Goal: Transaction & Acquisition: Purchase product/service

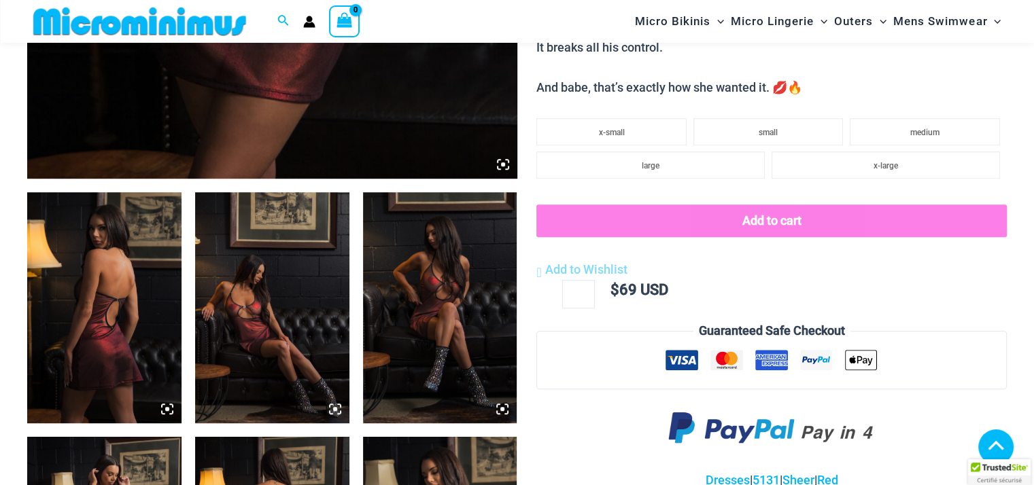
scroll to position [906, 0]
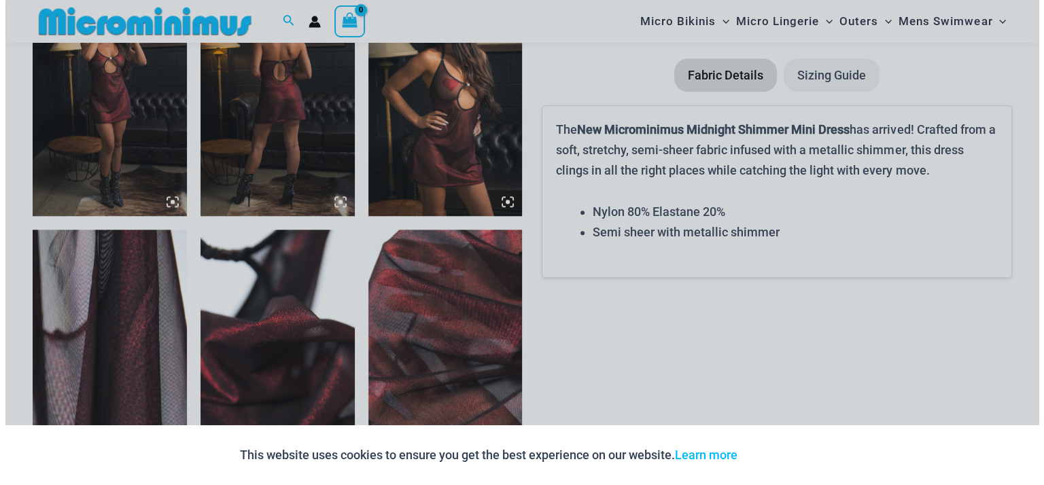
scroll to position [1142, 0]
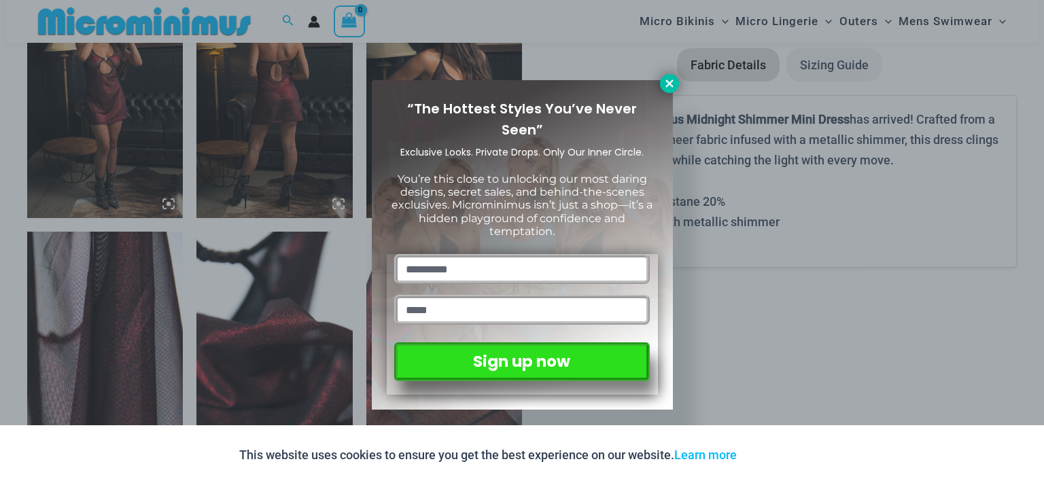
click at [665, 86] on icon at bounding box center [669, 83] width 12 height 12
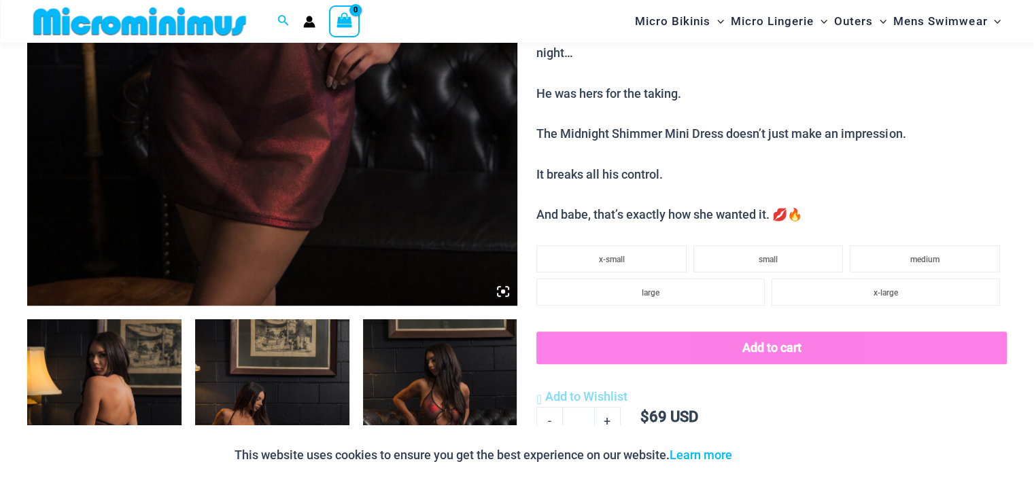
scroll to position [328, 0]
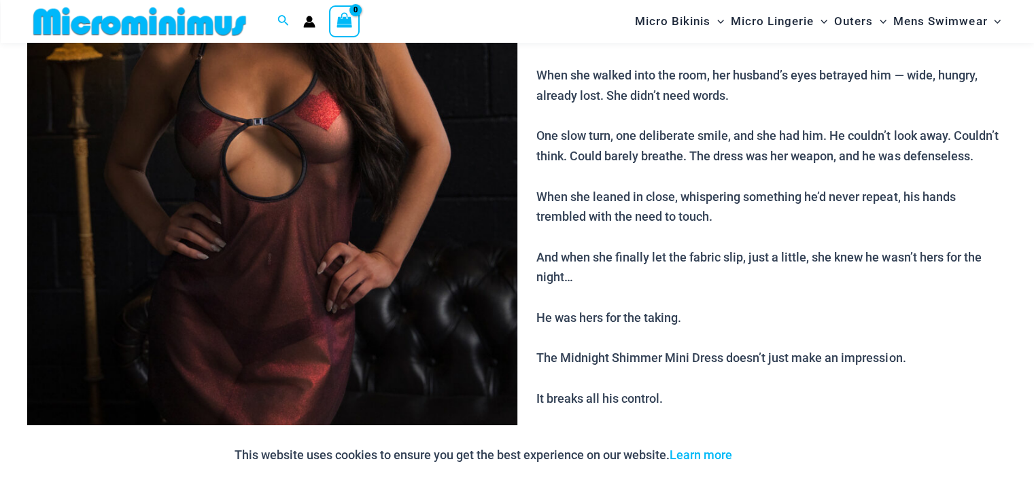
click at [300, 251] on img at bounding box center [272, 162] width 490 height 735
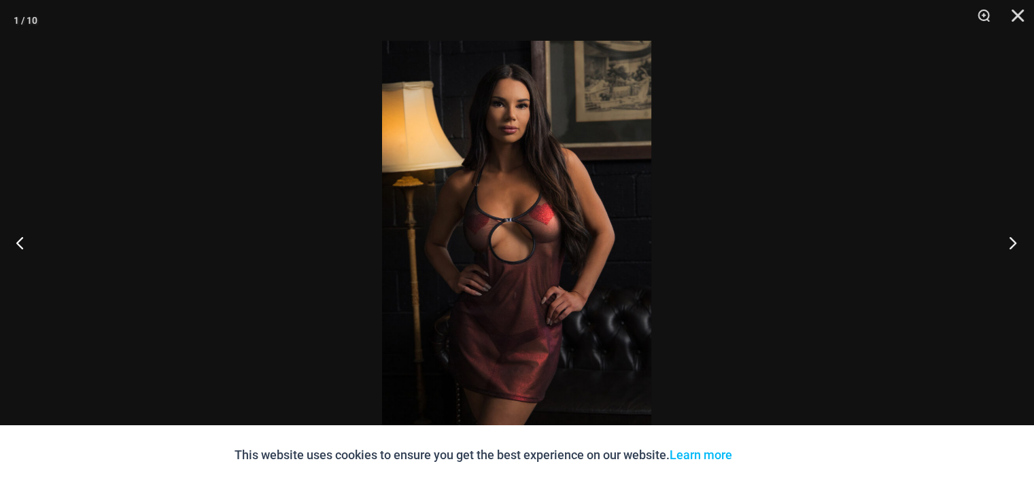
click at [1022, 241] on button "Next" at bounding box center [1008, 243] width 51 height 68
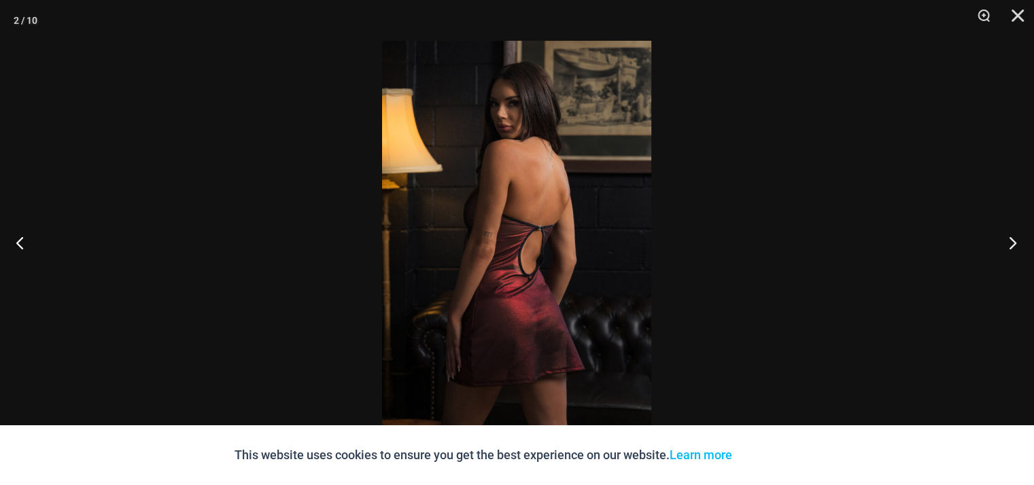
click at [1022, 241] on button "Next" at bounding box center [1008, 243] width 51 height 68
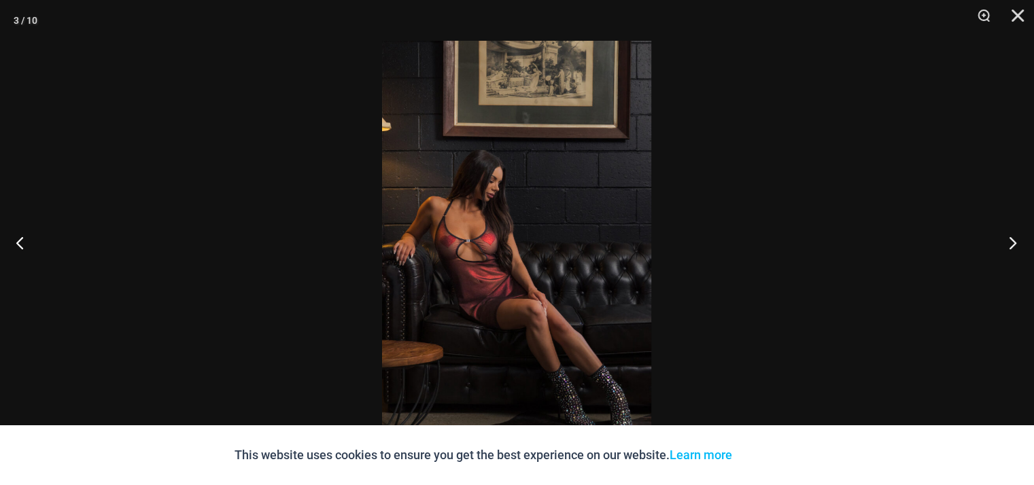
click at [1022, 241] on button "Next" at bounding box center [1008, 243] width 51 height 68
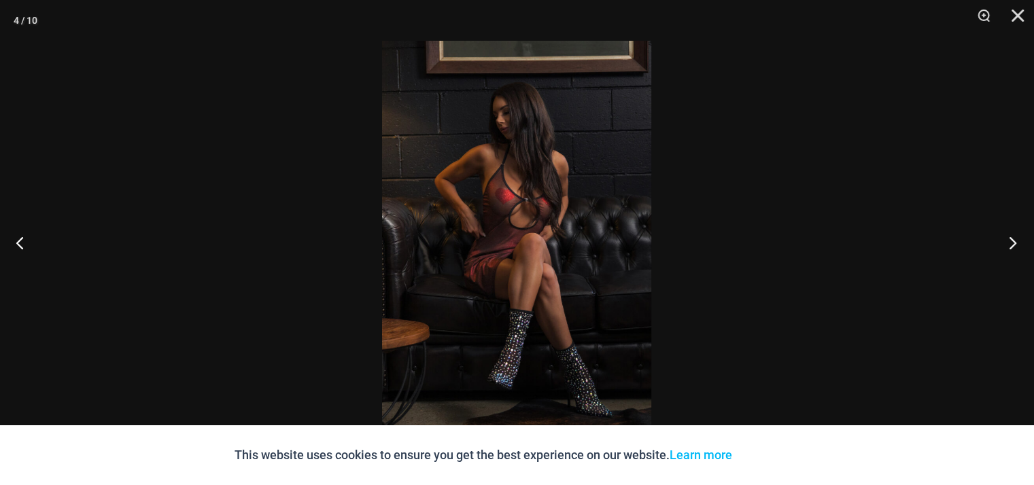
click at [1022, 241] on button "Next" at bounding box center [1008, 243] width 51 height 68
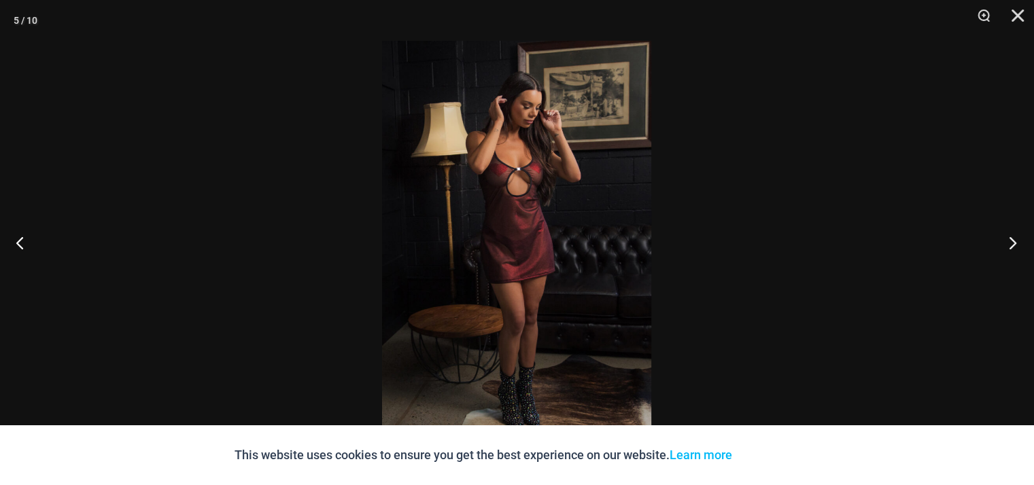
click at [1022, 241] on button "Next" at bounding box center [1008, 243] width 51 height 68
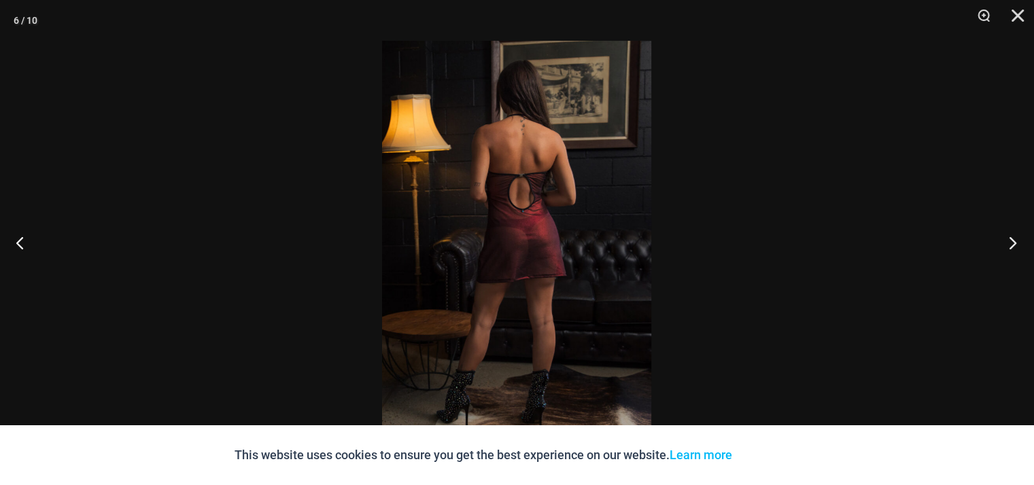
click at [1022, 241] on button "Next" at bounding box center [1008, 243] width 51 height 68
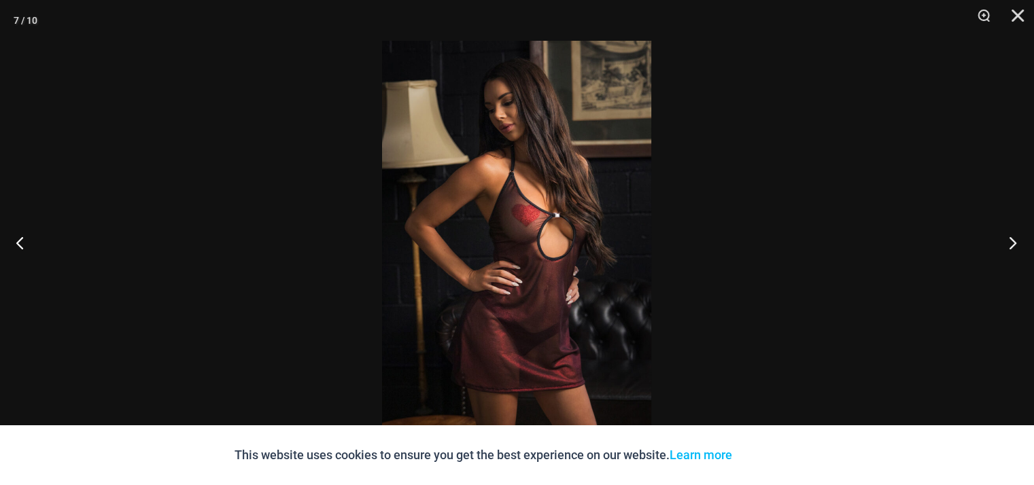
click at [1022, 241] on button "Next" at bounding box center [1008, 243] width 51 height 68
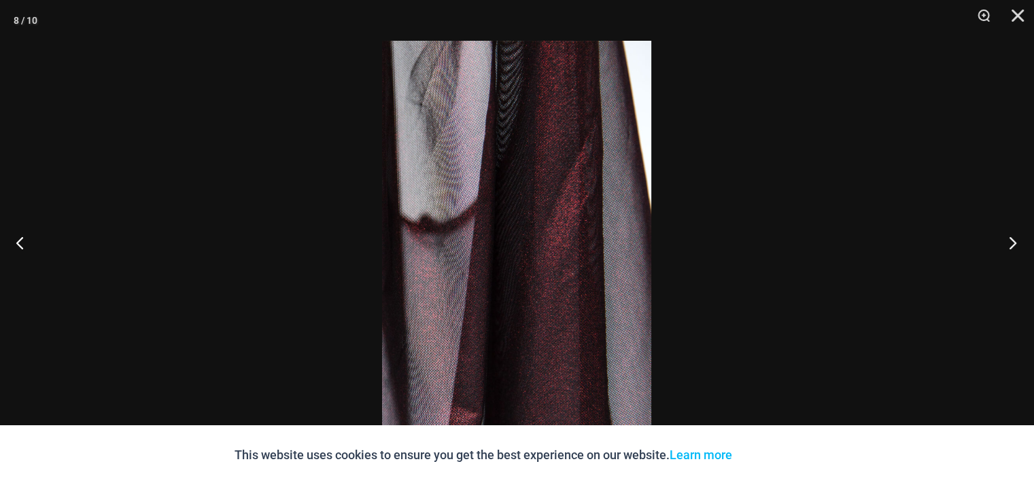
click at [1022, 241] on button "Next" at bounding box center [1008, 243] width 51 height 68
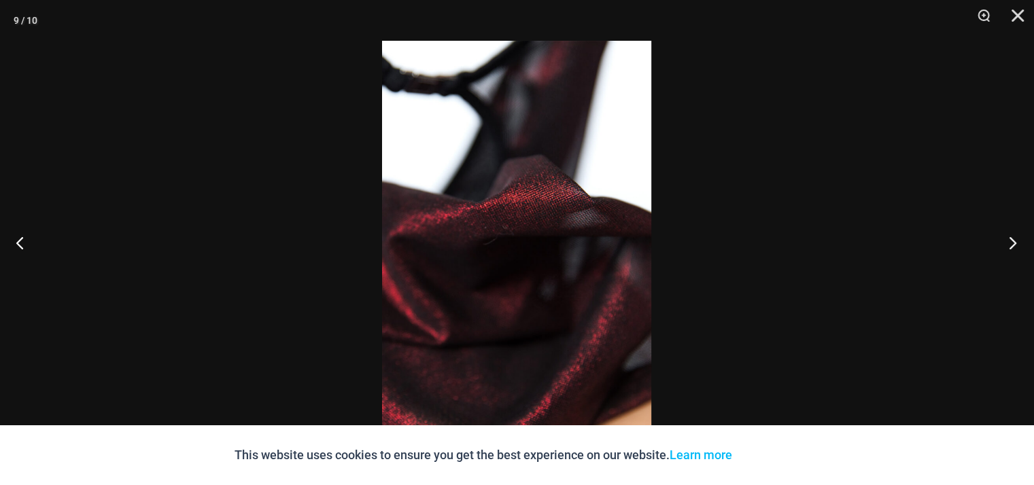
click at [1022, 240] on button "Next" at bounding box center [1008, 243] width 51 height 68
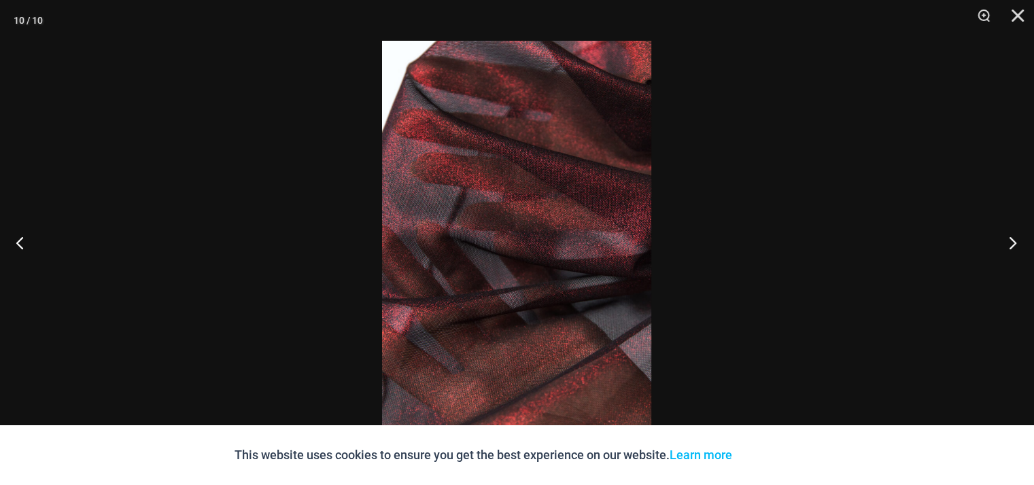
click at [1022, 240] on button "Next" at bounding box center [1008, 243] width 51 height 68
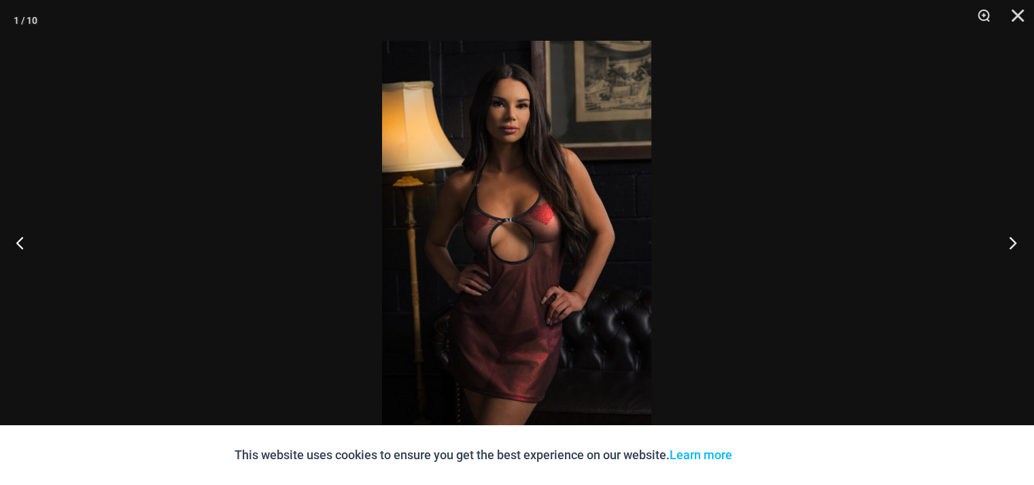
click at [1022, 240] on button "Next" at bounding box center [1008, 243] width 51 height 68
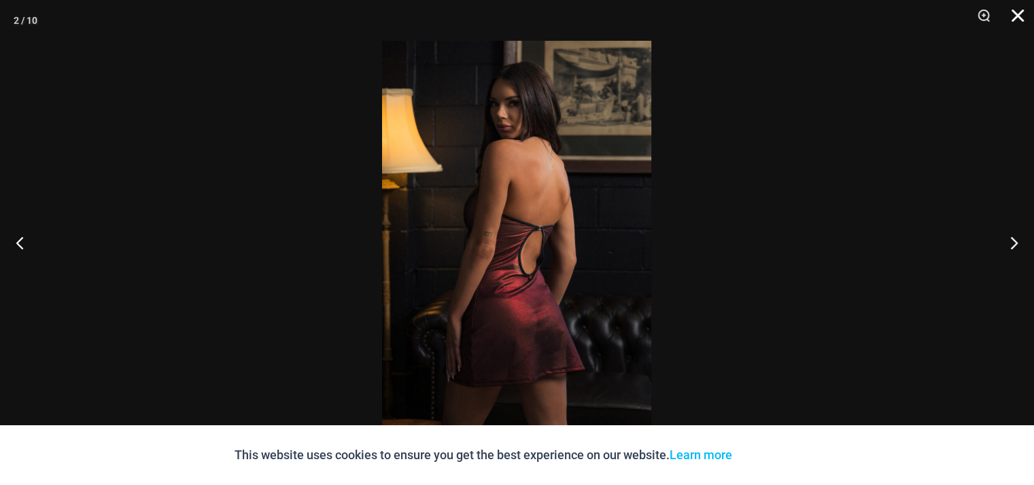
click at [1014, 14] on button "Close" at bounding box center [1013, 20] width 34 height 41
